Goal: Transaction & Acquisition: Obtain resource

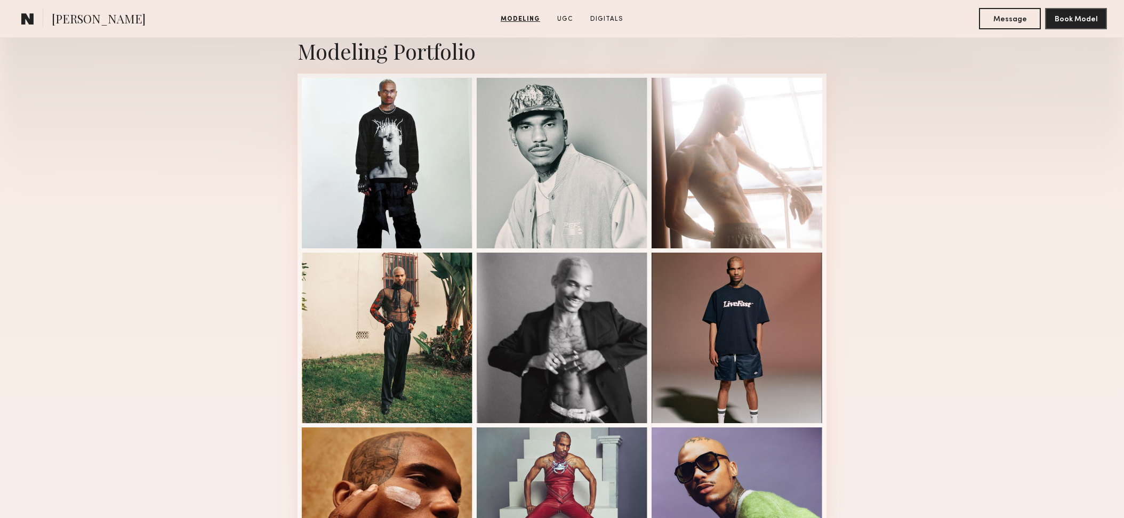
scroll to position [238, 0]
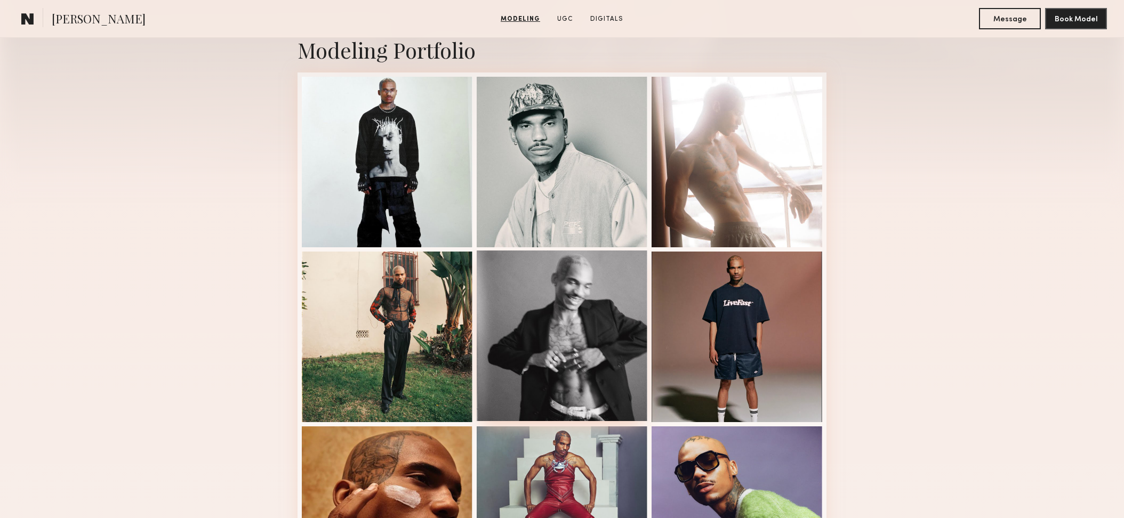
click at [581, 359] on div at bounding box center [562, 336] width 171 height 171
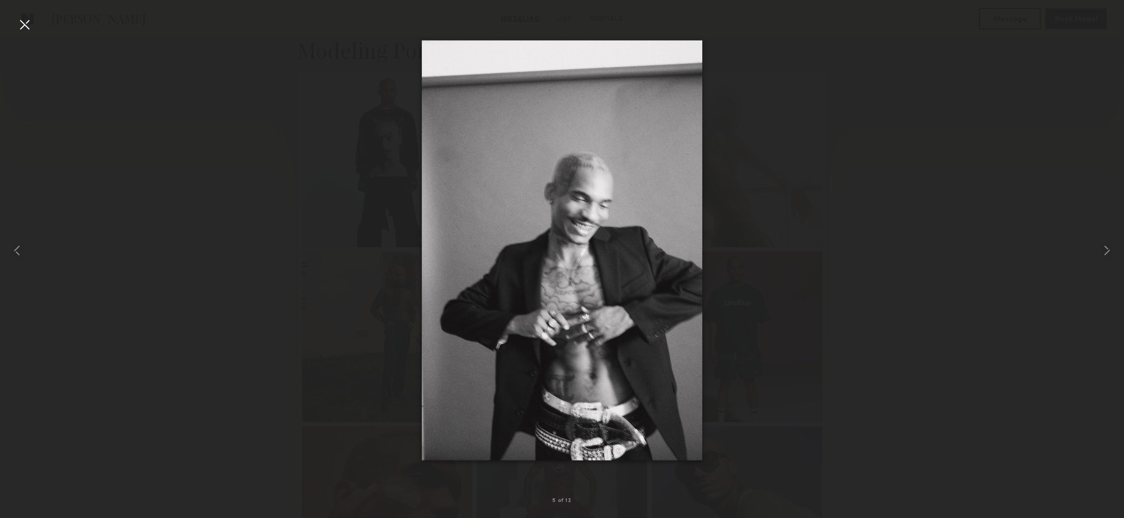
click at [843, 313] on div at bounding box center [562, 250] width 1124 height 467
click at [33, 25] on div at bounding box center [24, 24] width 17 height 17
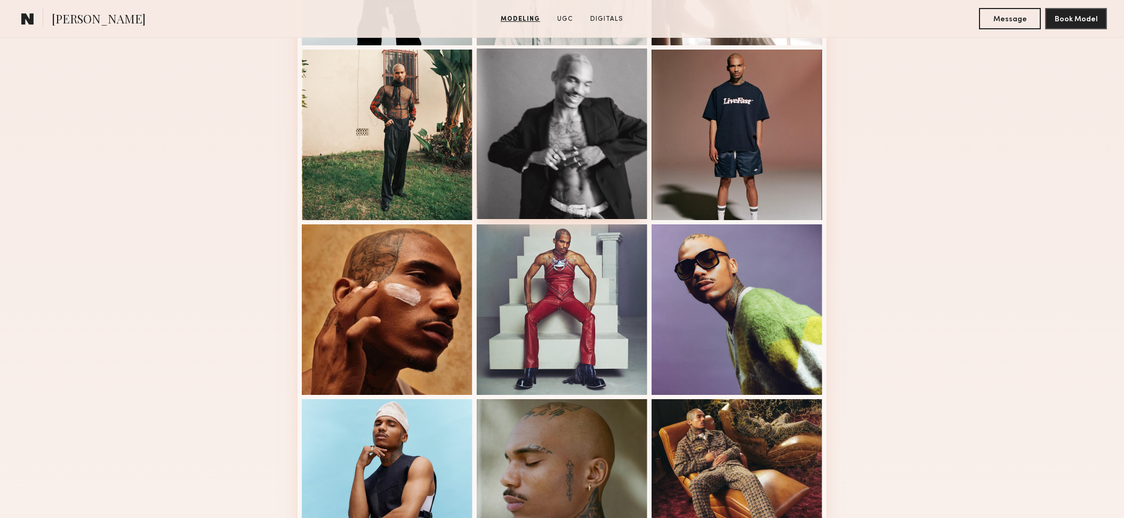
scroll to position [445, 0]
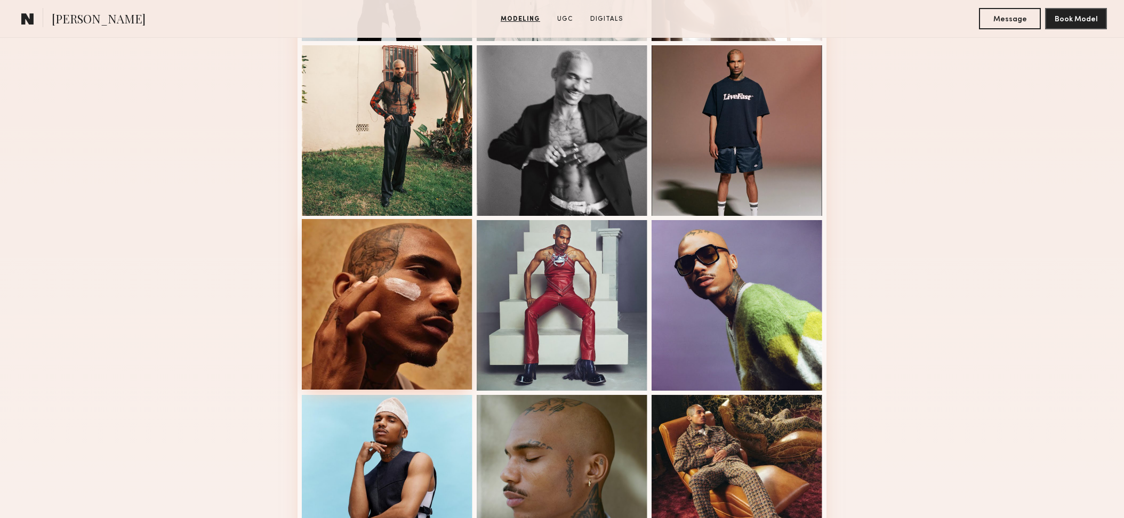
click at [425, 331] on div at bounding box center [387, 304] width 171 height 171
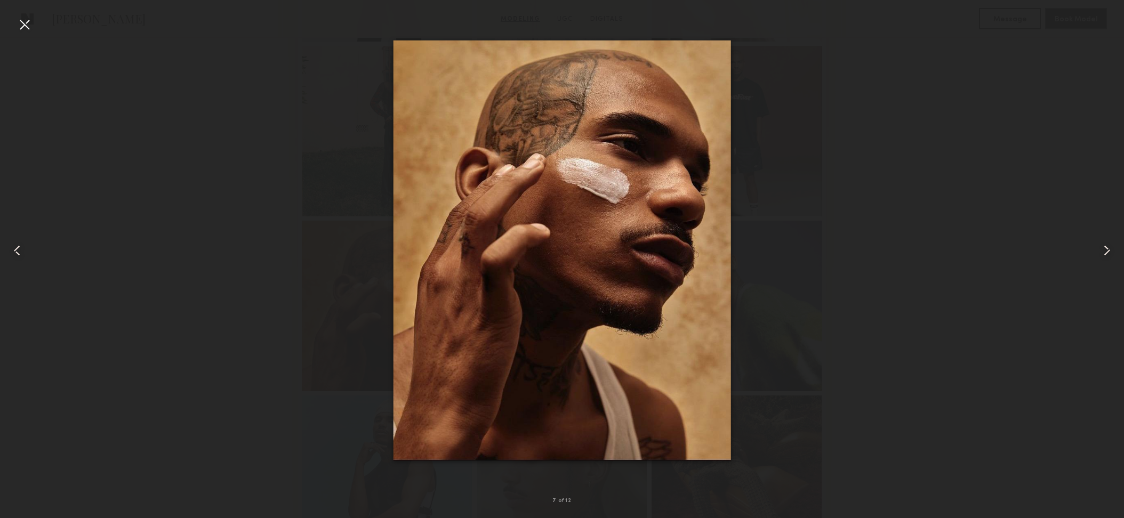
click at [29, 22] on div at bounding box center [24, 24] width 17 height 17
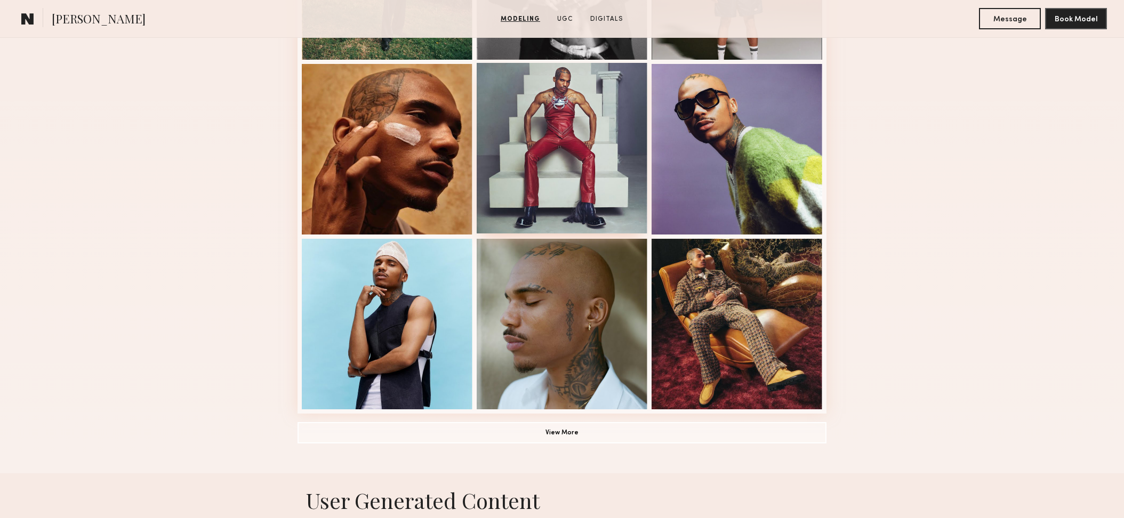
scroll to position [608, 0]
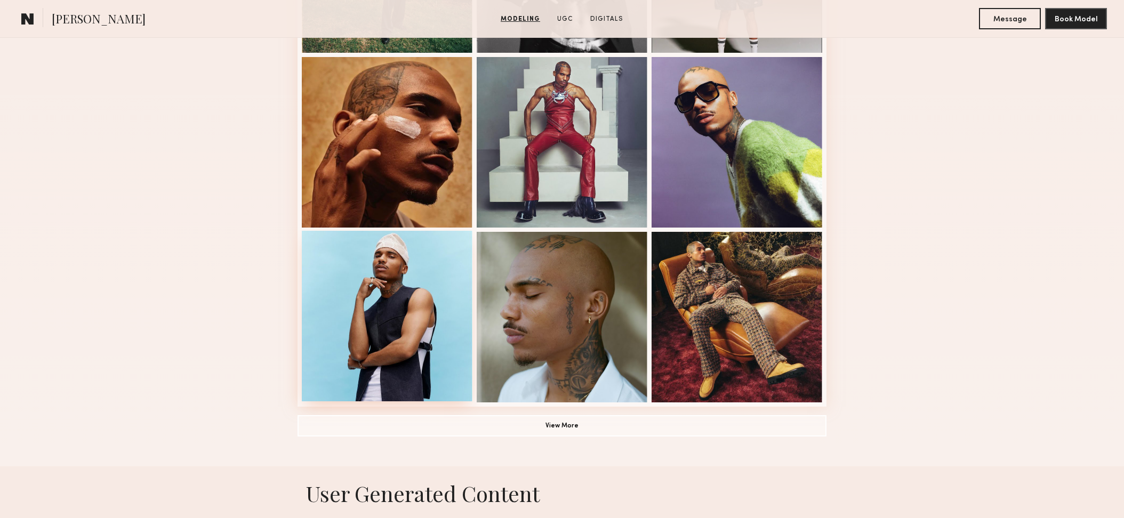
click at [373, 325] on div at bounding box center [387, 316] width 171 height 171
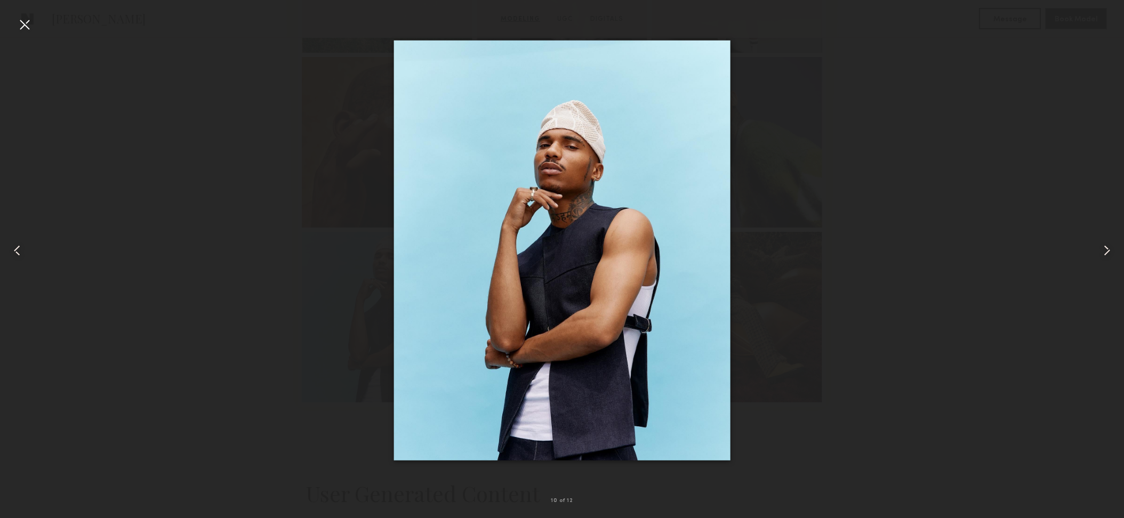
drag, startPoint x: 24, startPoint y: 21, endPoint x: 62, endPoint y: 45, distance: 45.3
click at [24, 21] on div at bounding box center [24, 24] width 17 height 17
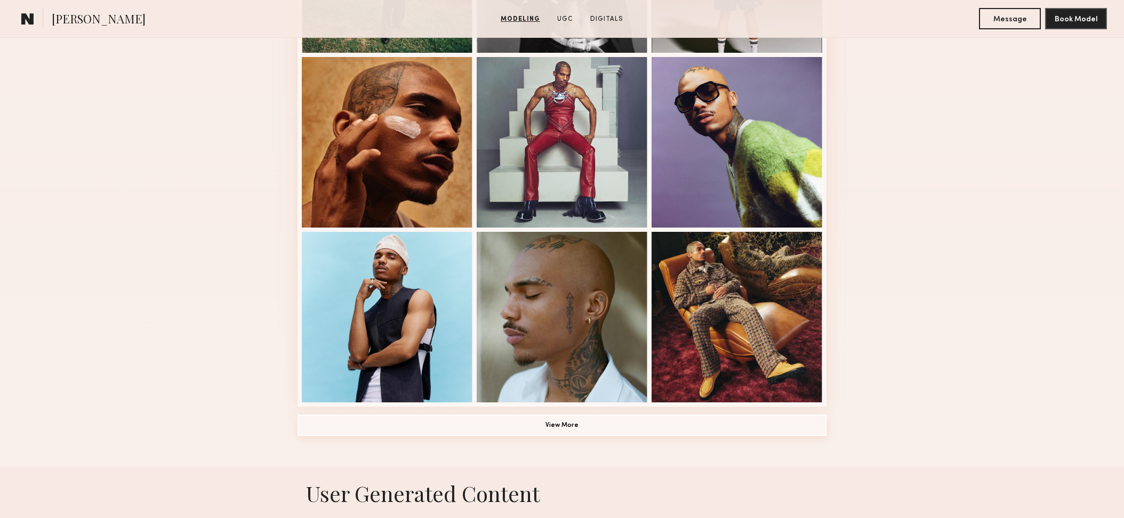
click at [522, 420] on button "View More" at bounding box center [561, 425] width 529 height 21
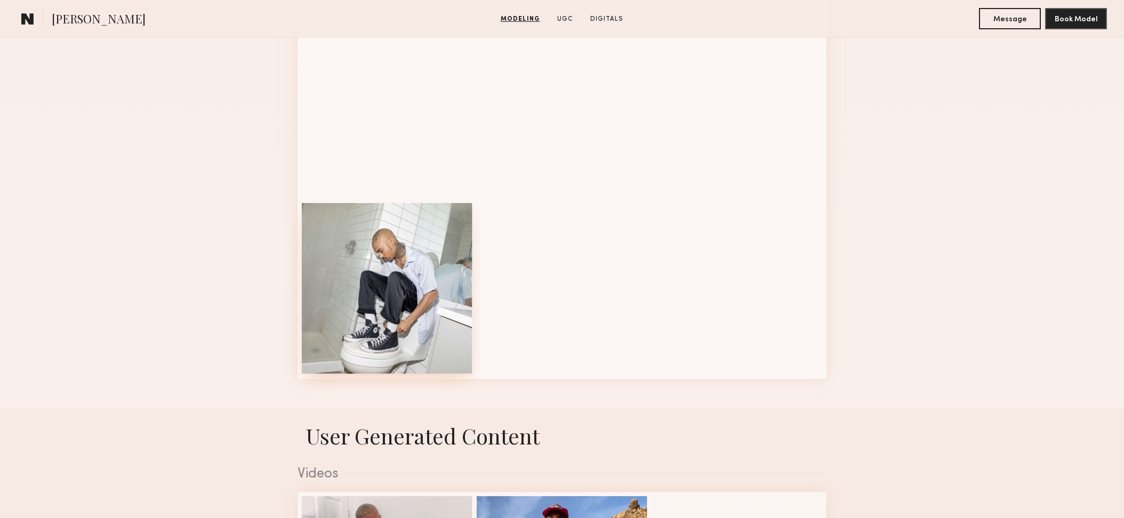
scroll to position [1335, 0]
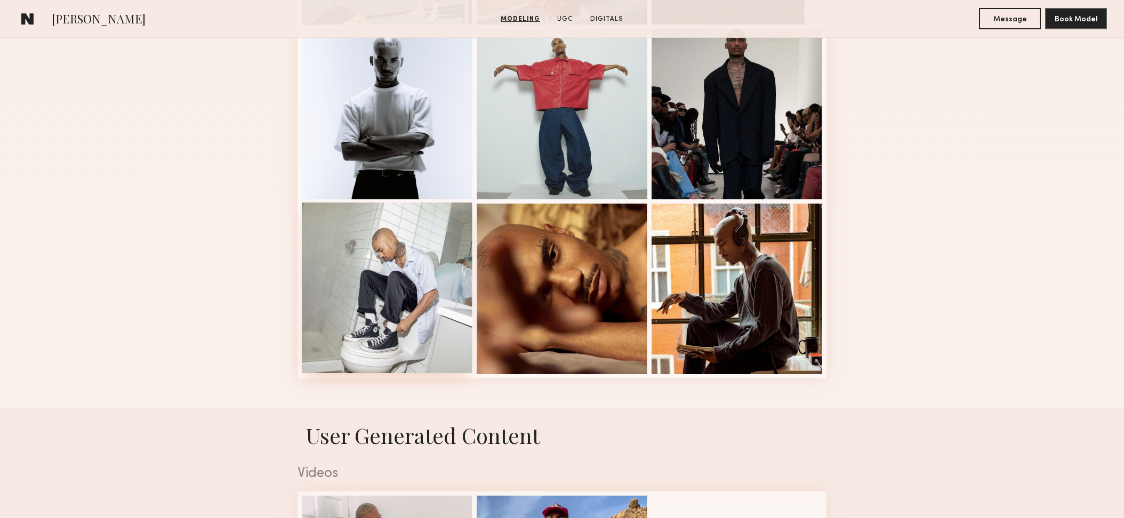
click at [394, 353] on div at bounding box center [387, 288] width 171 height 171
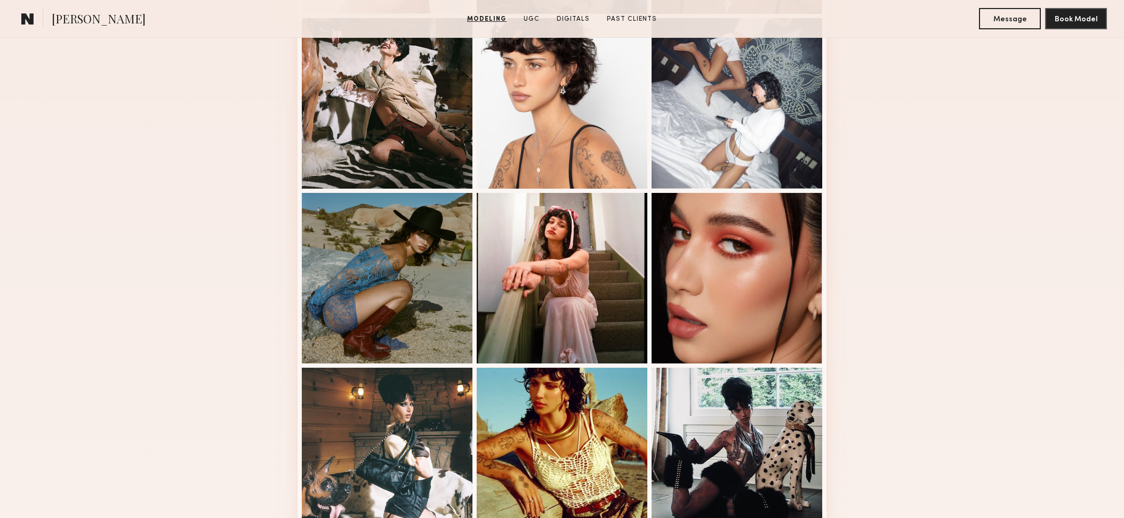
scroll to position [473, 0]
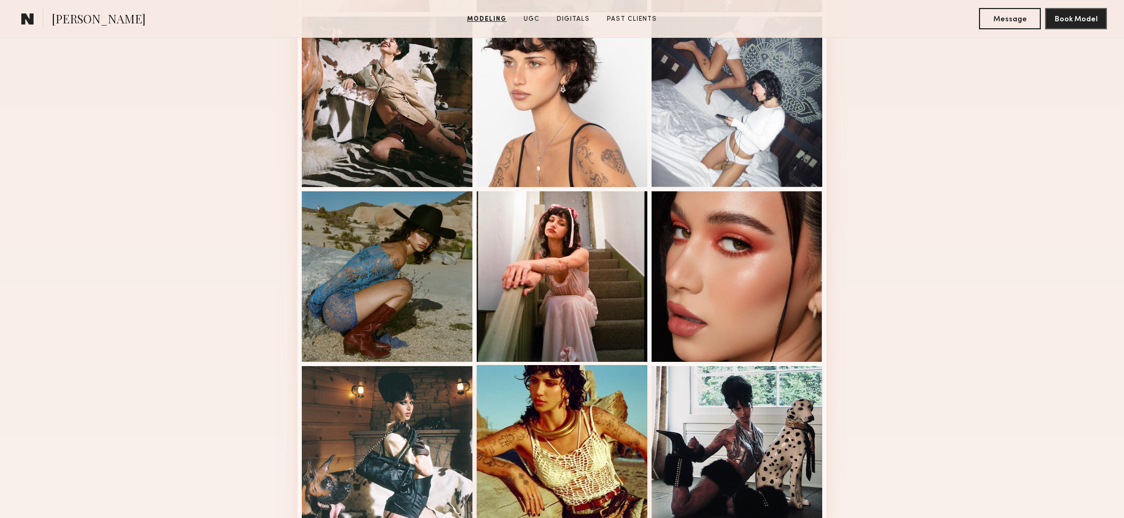
click at [537, 439] on div at bounding box center [562, 450] width 171 height 171
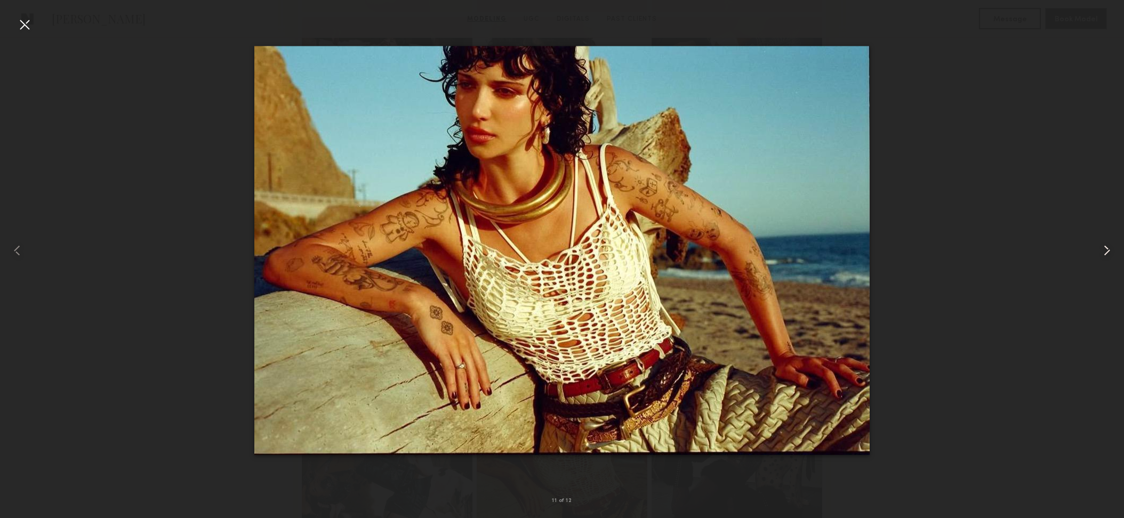
click at [1112, 249] on common-icon at bounding box center [1106, 250] width 17 height 17
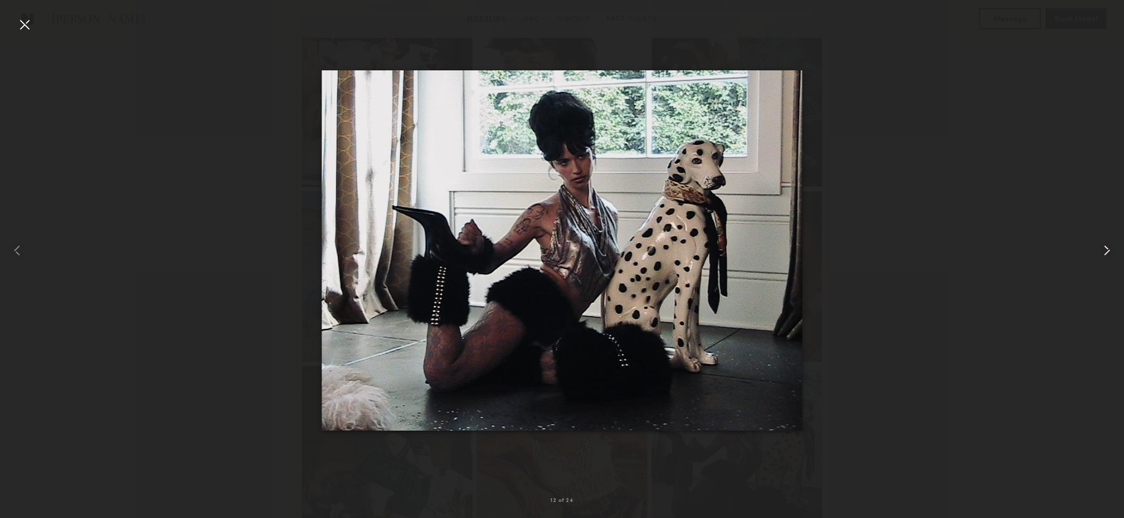
click at [1111, 249] on common-icon at bounding box center [1106, 250] width 17 height 17
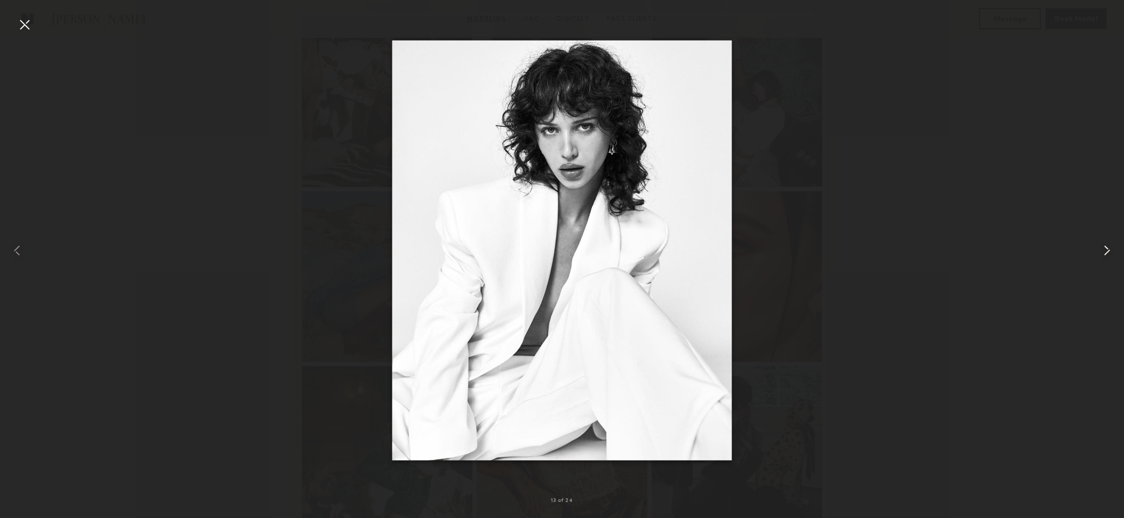
click at [1111, 249] on common-icon at bounding box center [1106, 250] width 17 height 17
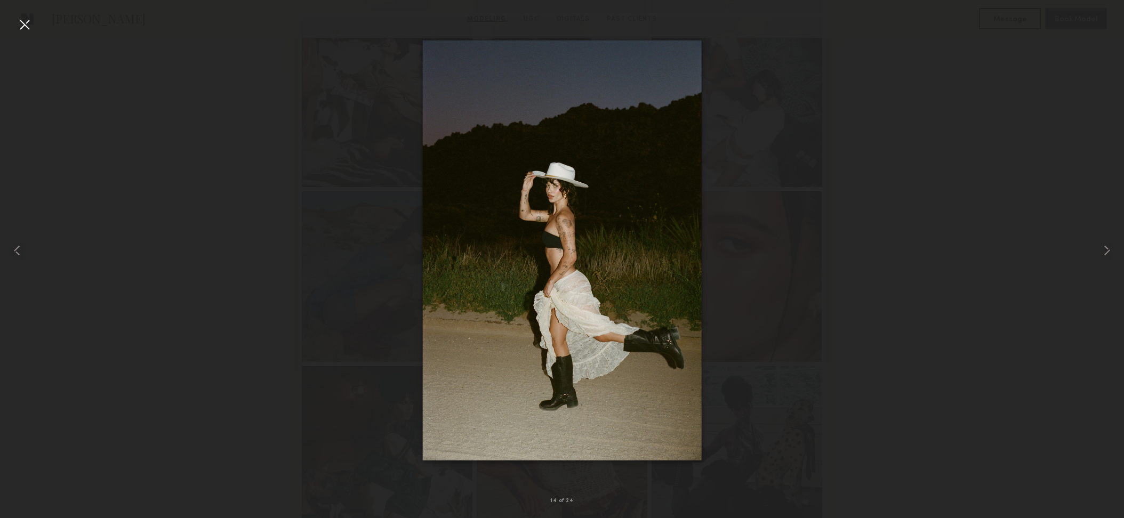
click at [1049, 240] on div at bounding box center [562, 250] width 1124 height 467
click at [17, 21] on div at bounding box center [24, 24] width 17 height 17
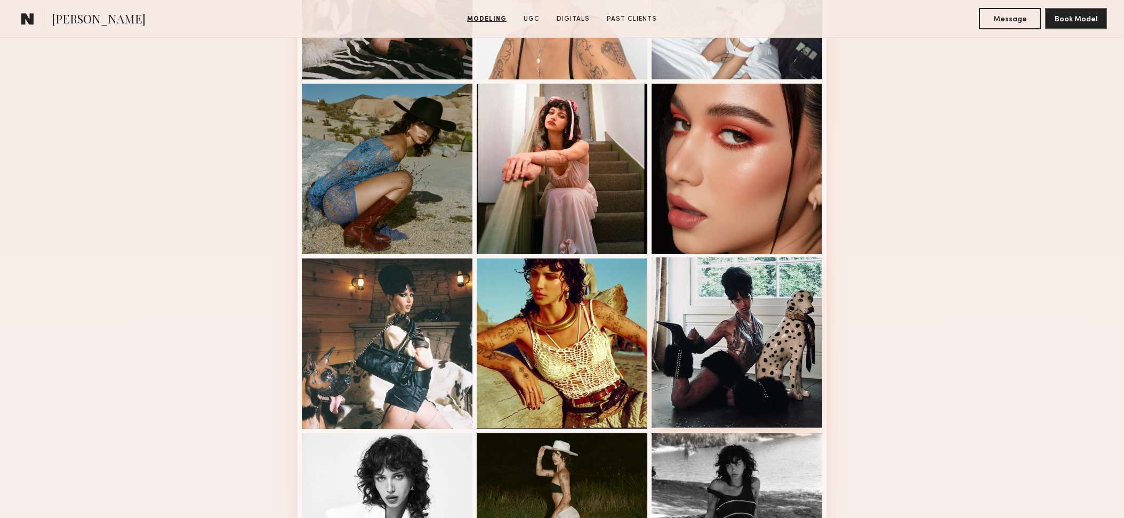
scroll to position [569, 0]
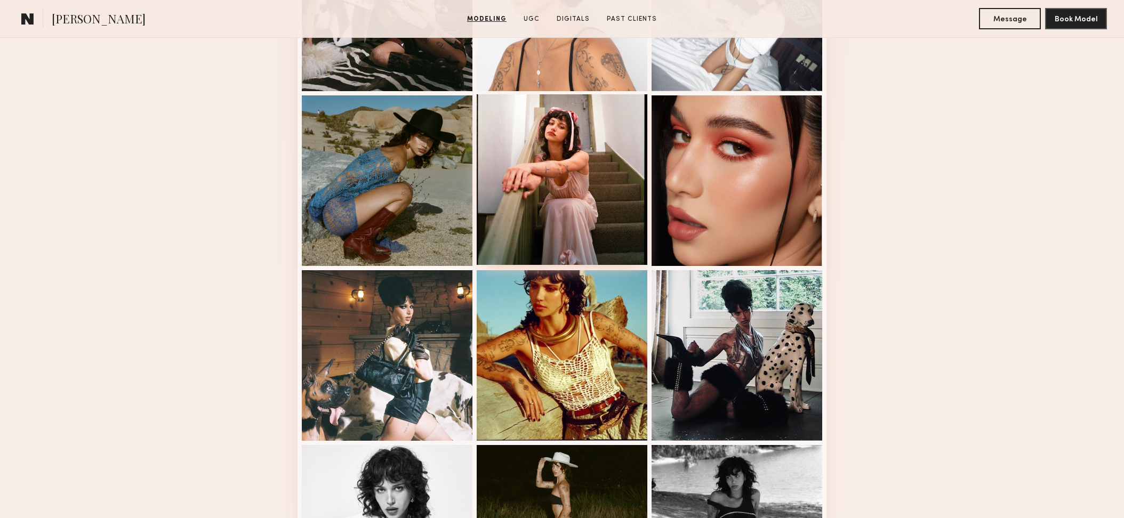
click at [613, 215] on div at bounding box center [562, 179] width 171 height 171
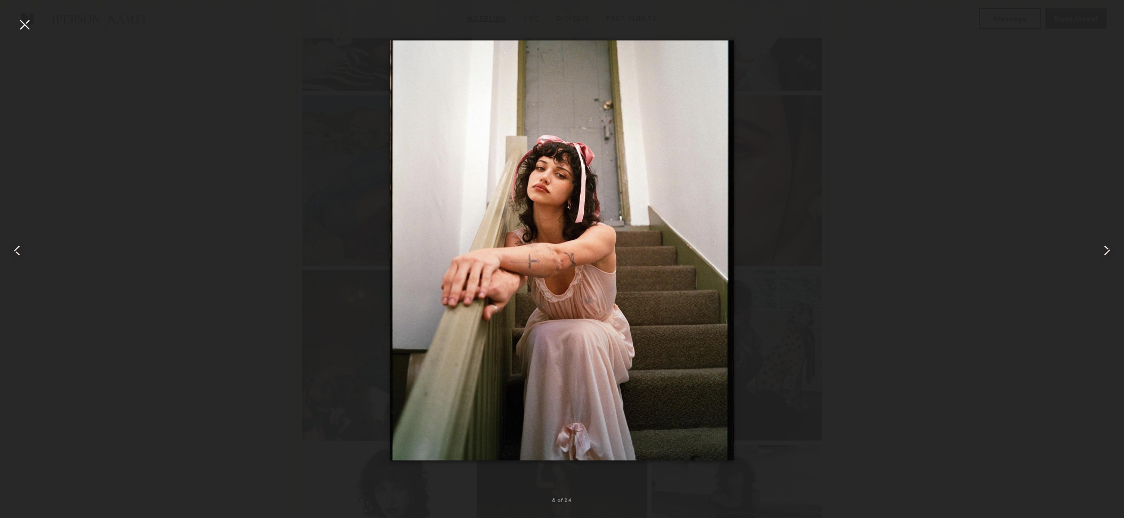
click at [30, 21] on div at bounding box center [24, 24] width 17 height 17
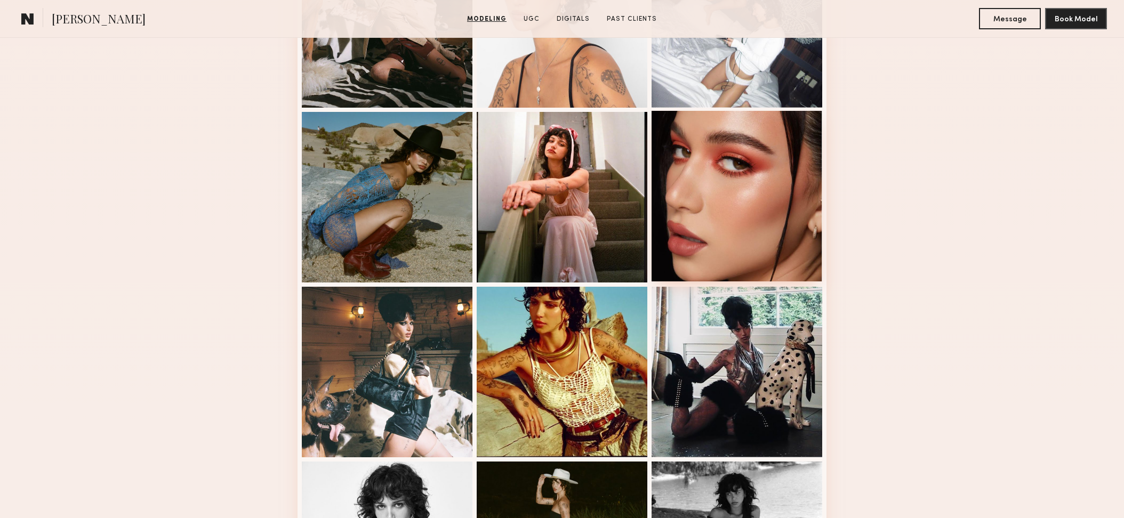
scroll to position [552, 0]
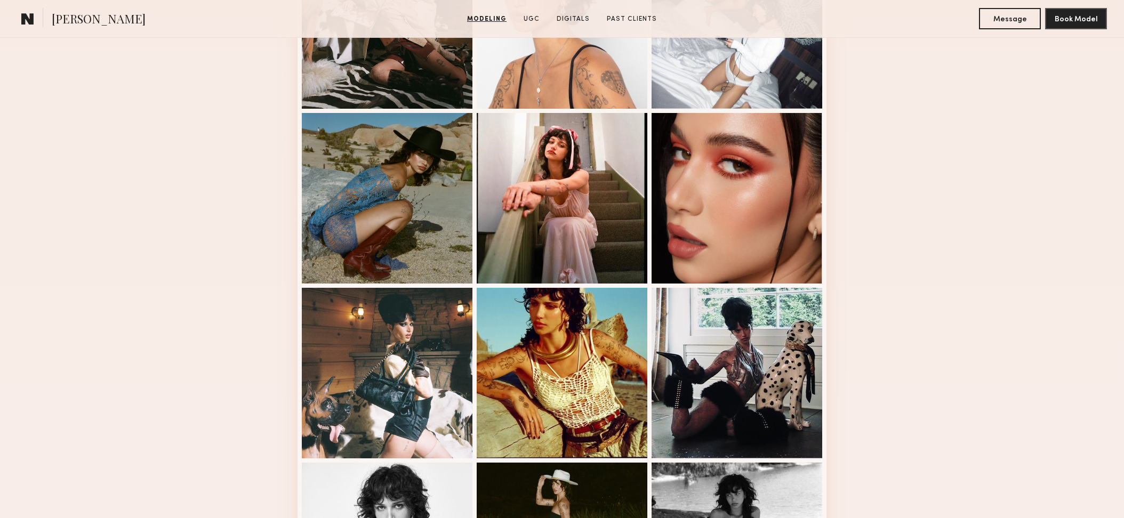
click at [24, 22] on common-icon at bounding box center [27, 19] width 13 height 14
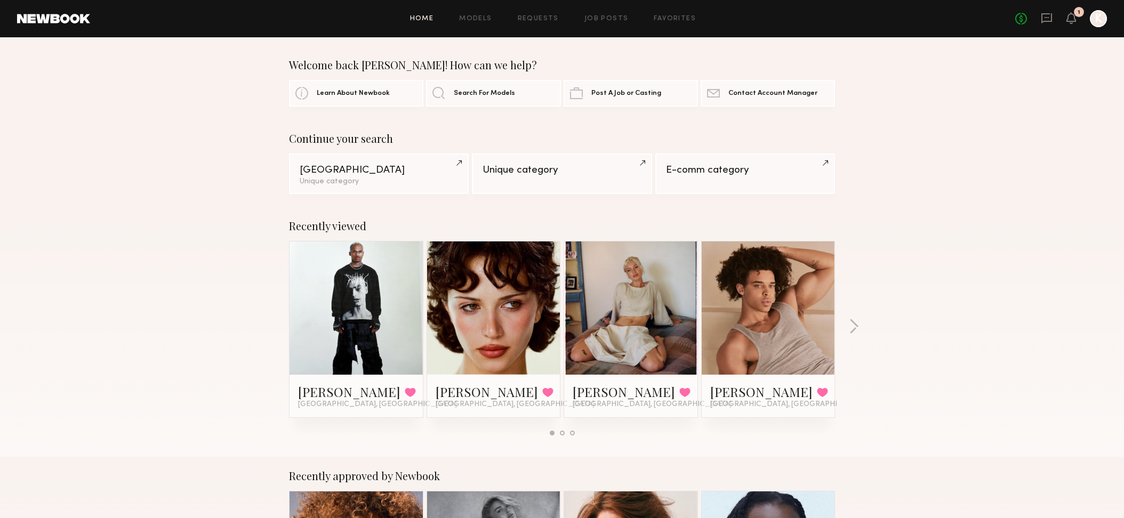
click at [488, 22] on div "Home Models Requests Job Posts Favorites Sign Out No fees up to $5,000 1 K" at bounding box center [598, 18] width 1017 height 17
click at [478, 12] on div "Home Models Requests Job Posts Favorites Sign Out No fees up to $5,000 1 K" at bounding box center [598, 18] width 1017 height 17
click at [472, 18] on link "Models" at bounding box center [475, 18] width 33 height 7
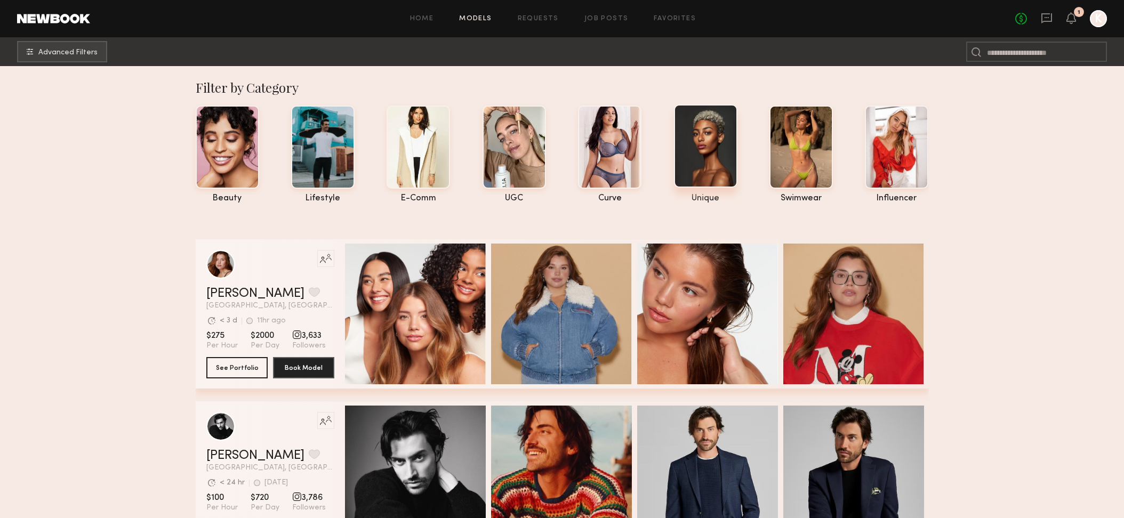
click at [706, 170] on div at bounding box center [705, 145] width 63 height 83
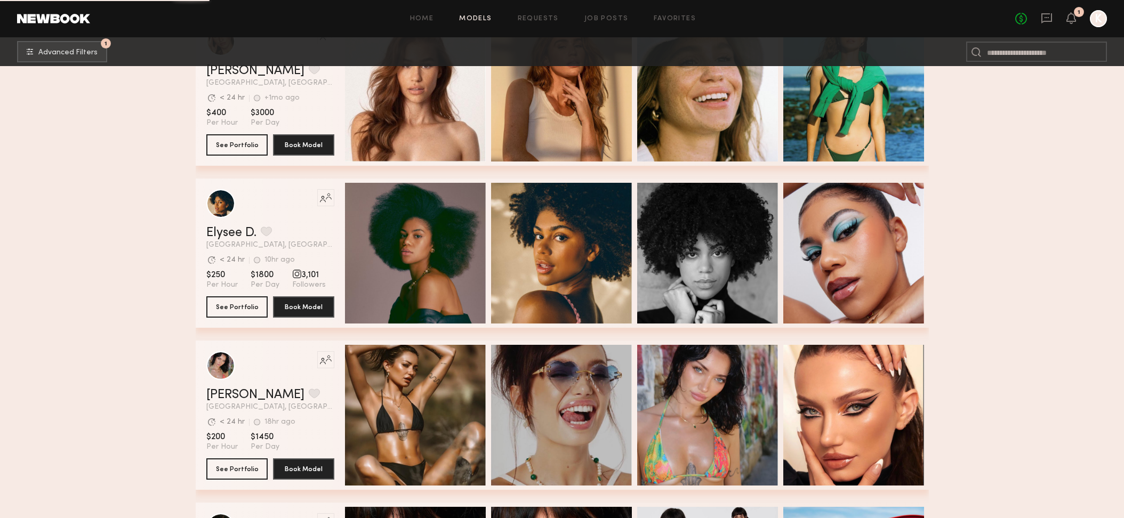
scroll to position [1366, 0]
